Goal: Communication & Community: Answer question/provide support

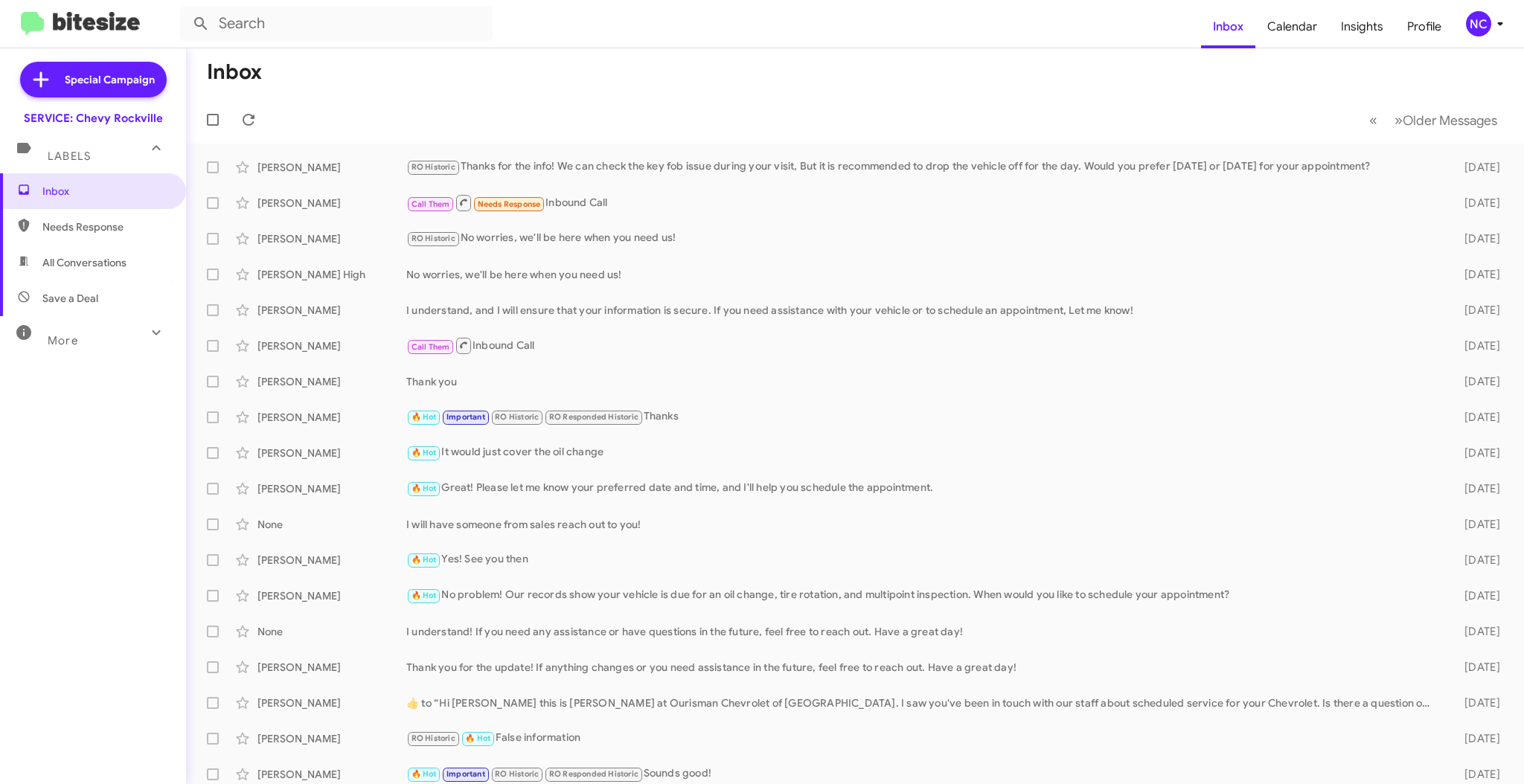
click at [1471, 21] on div "NC" at bounding box center [1479, 23] width 25 height 25
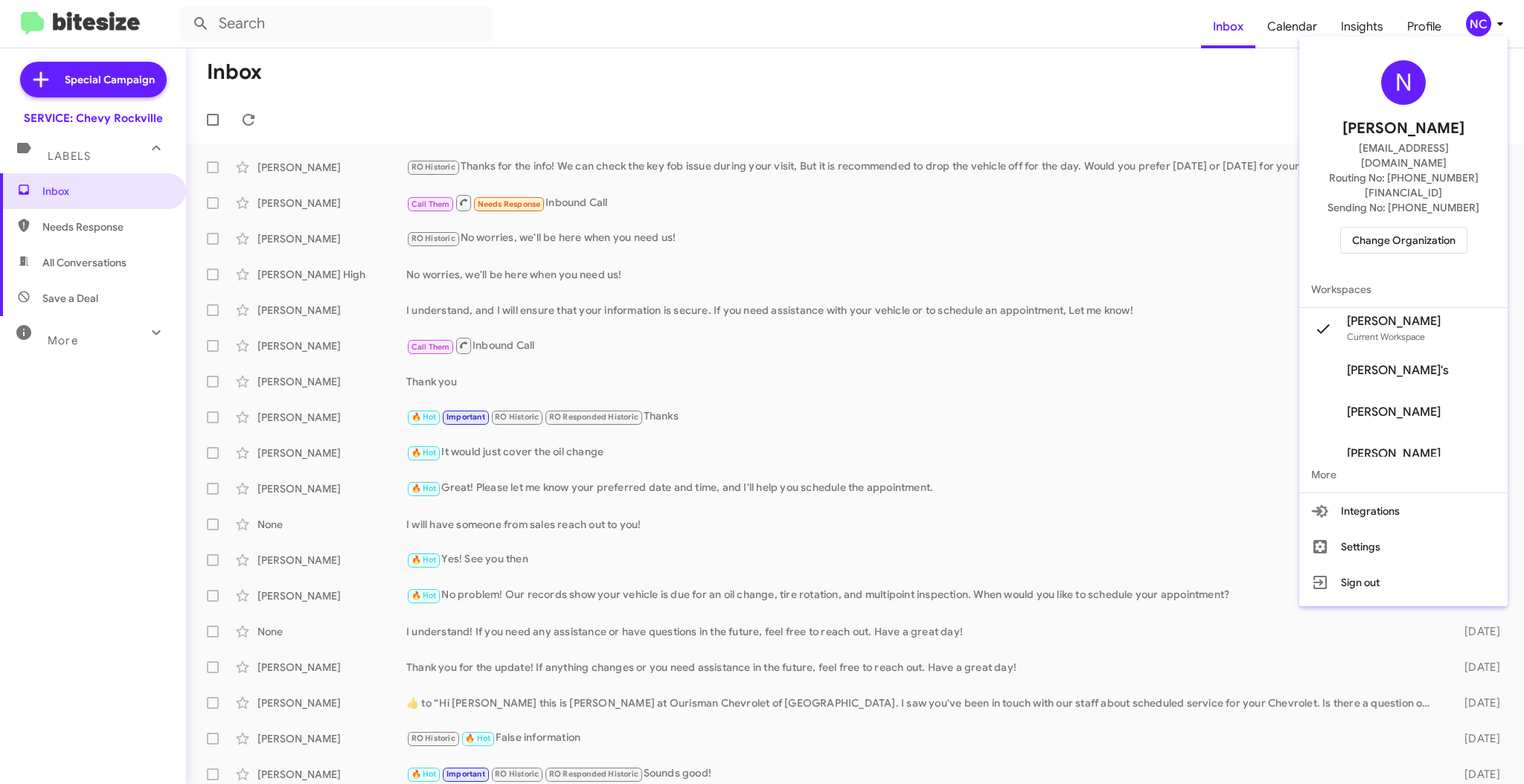
click at [1397, 227] on span "Change Organization" at bounding box center [1404, 240] width 103 height 25
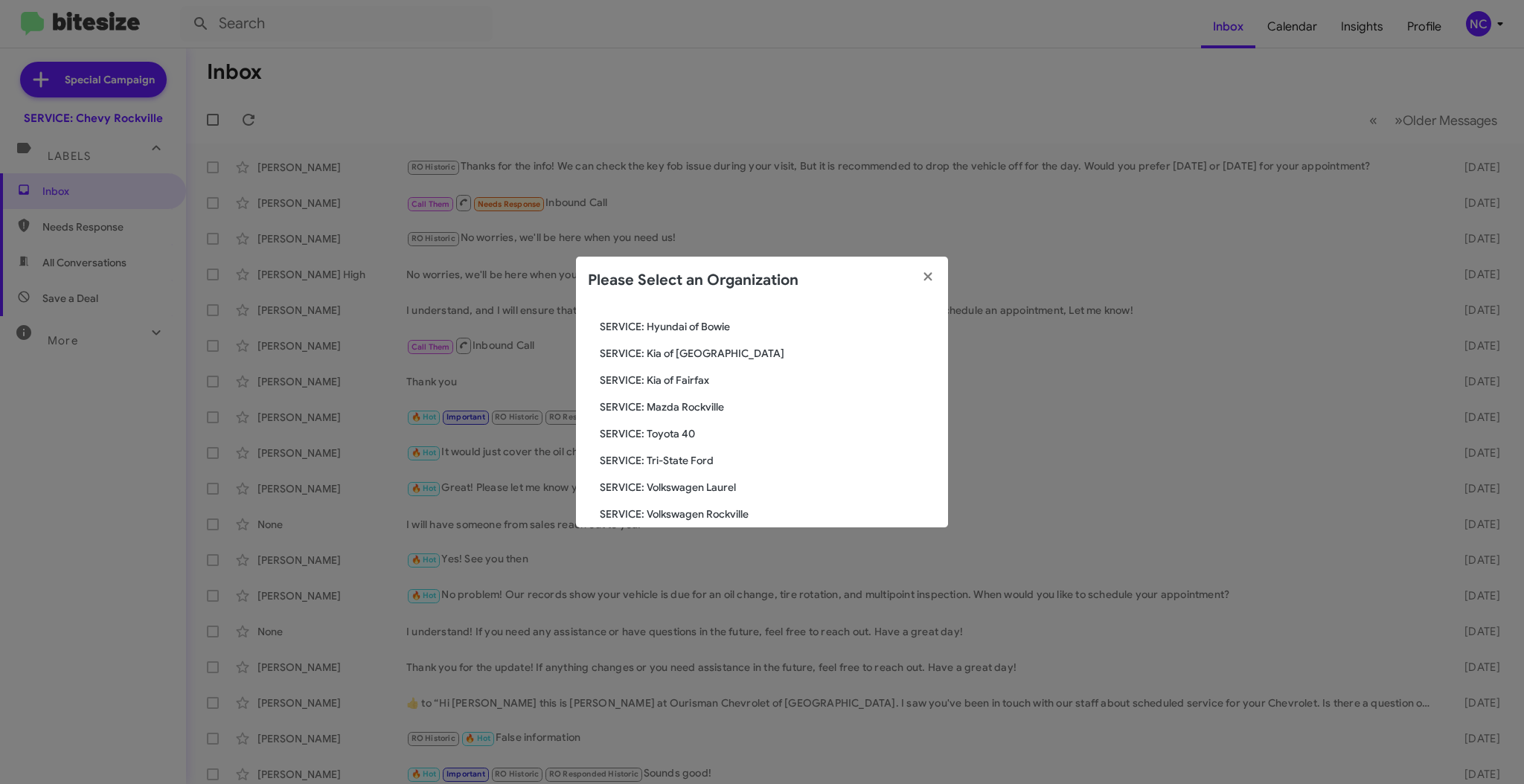
scroll to position [248, 0]
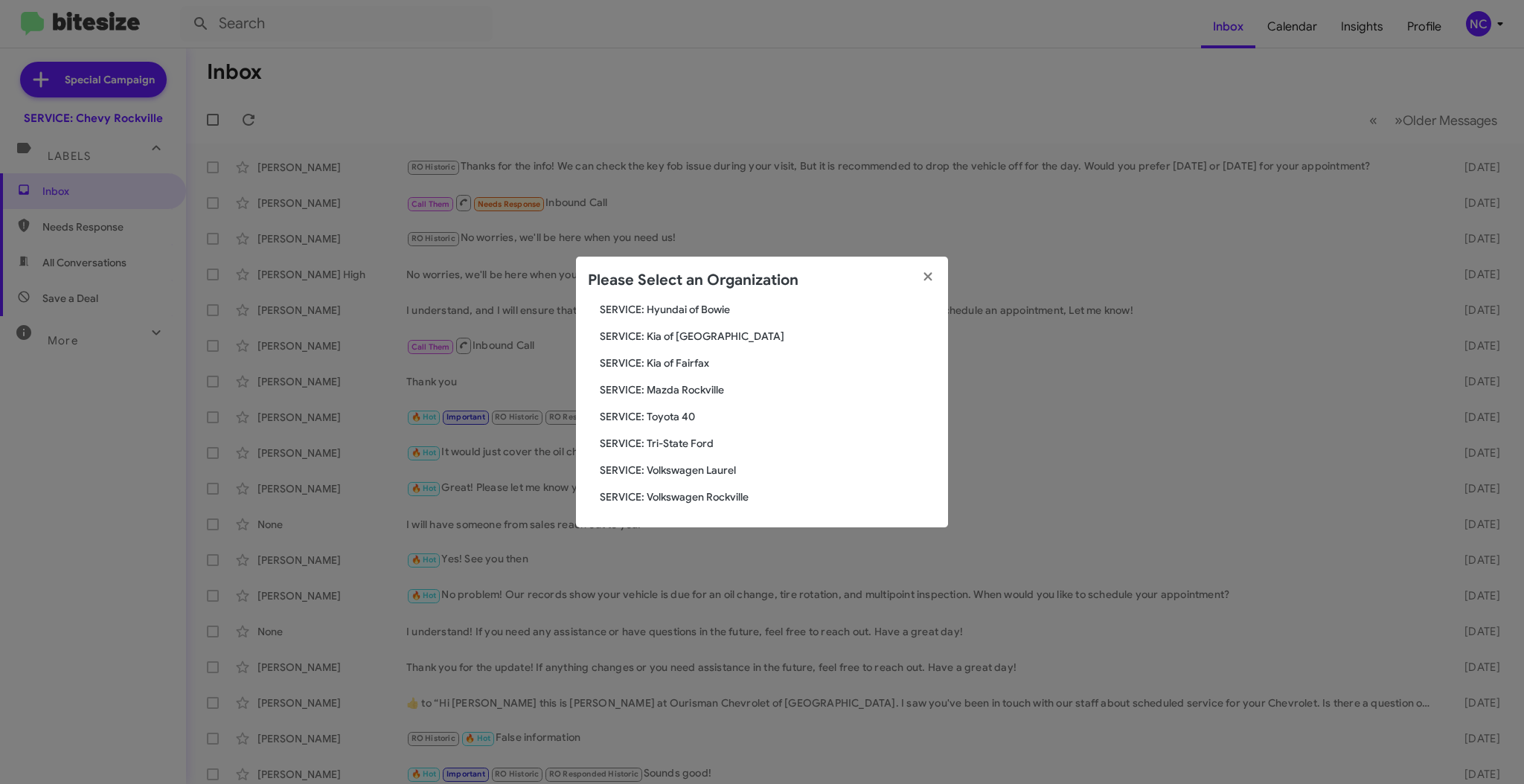
click at [682, 437] on span "SERVICE: Tri-State Ford" at bounding box center [768, 443] width 337 height 15
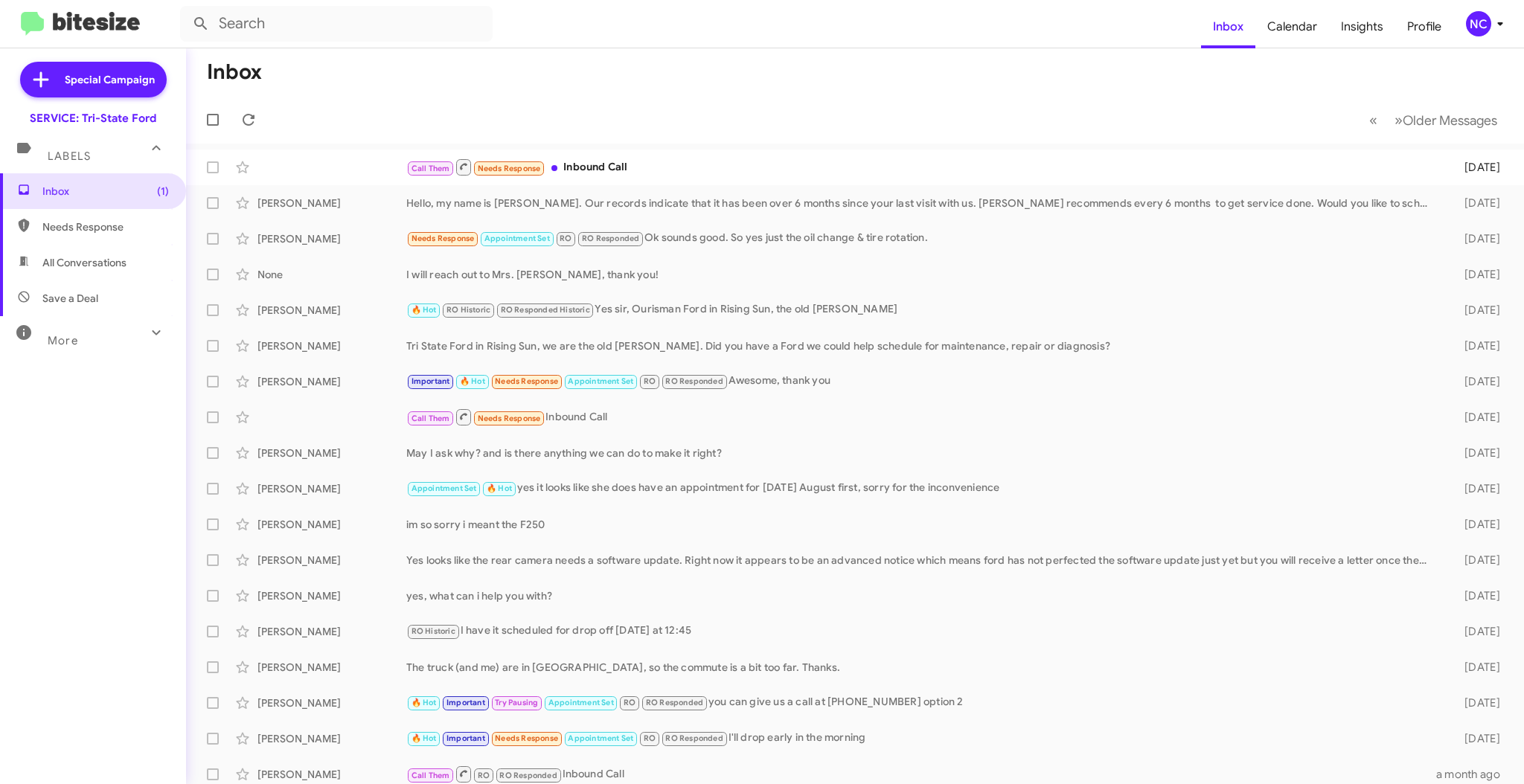
click at [521, 91] on mat-toolbar-row "Inbox" at bounding box center [855, 72] width 1338 height 48
click at [243, 113] on icon at bounding box center [249, 120] width 18 height 18
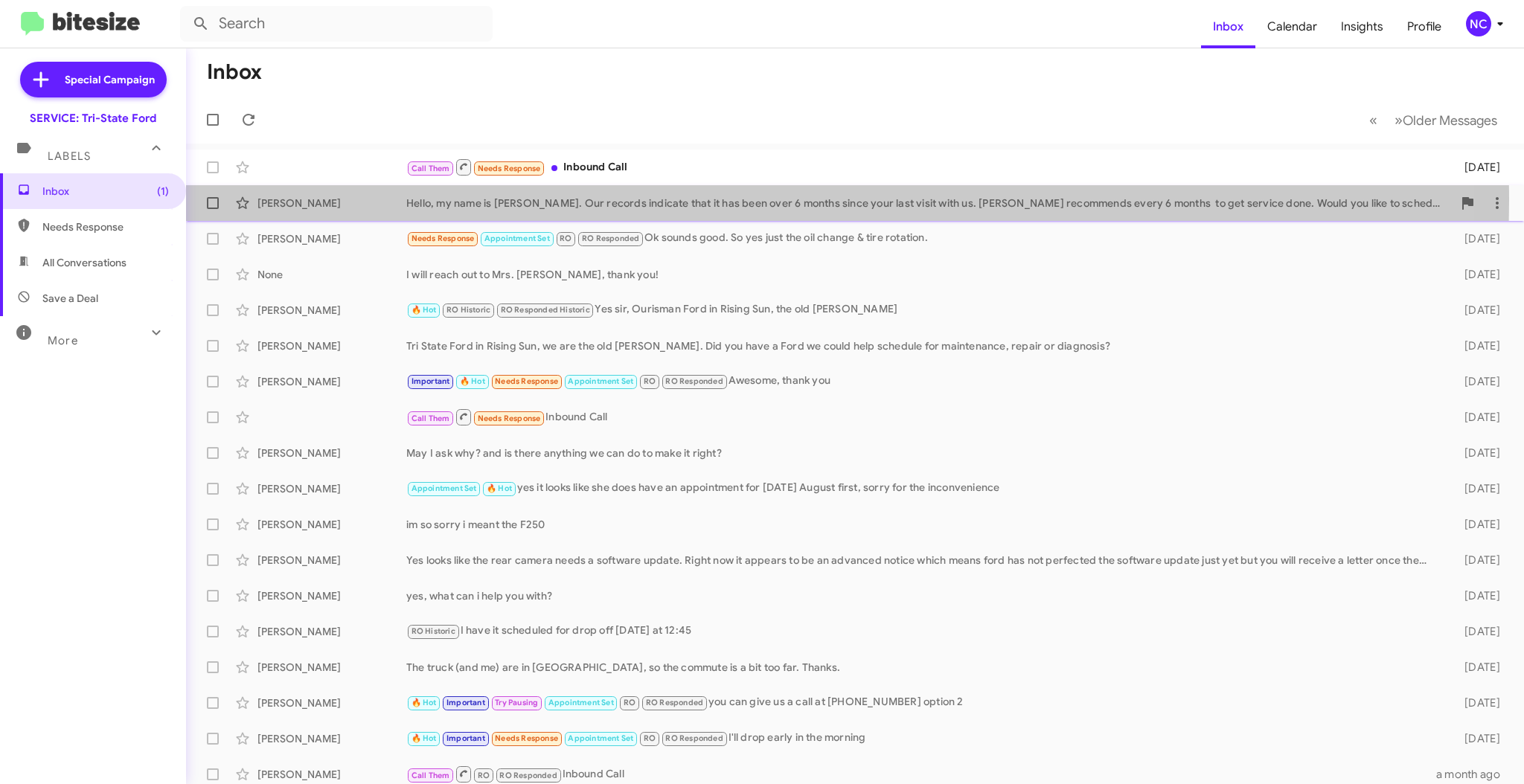
click at [736, 200] on div "Hello, my name is Carmen. Our records indicate that it has been over 6 months s…" at bounding box center [929, 203] width 1046 height 15
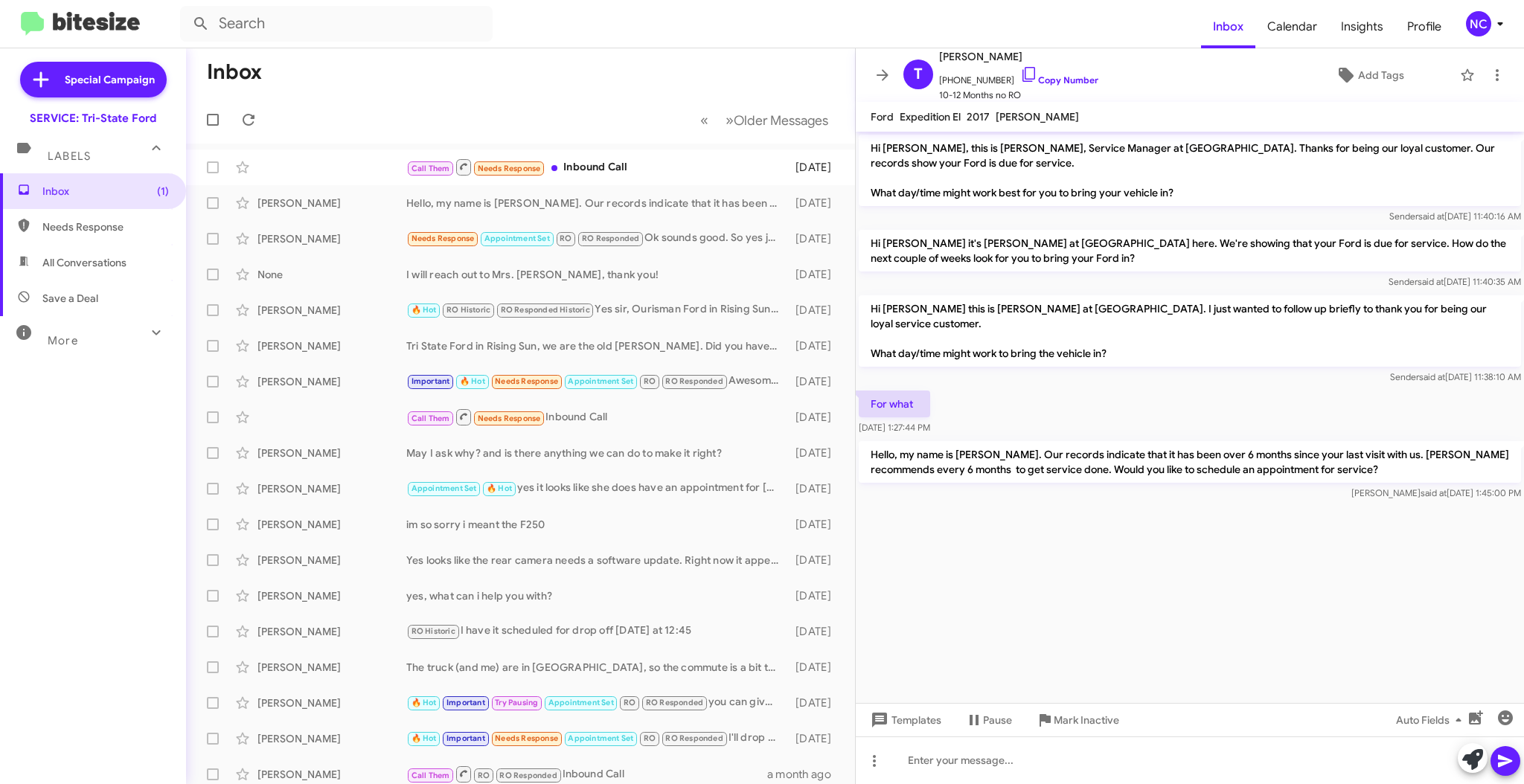
click at [564, 105] on mat-toolbar-row "« Previous » Next Older Messages" at bounding box center [521, 119] width 669 height 48
